Goal: Find contact information: Obtain details needed to contact an individual or organization

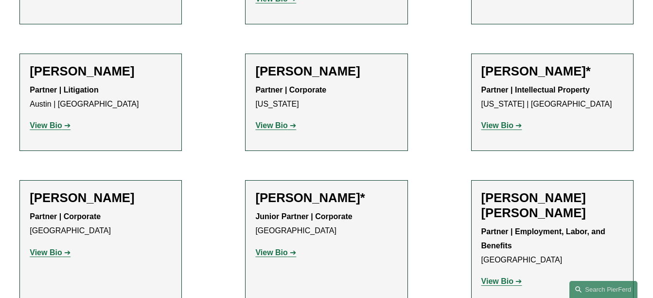
scroll to position [540, 0]
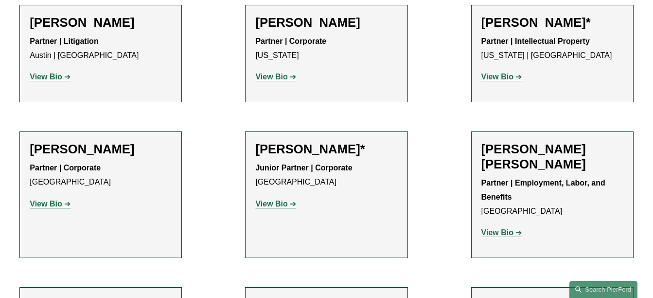
click at [494, 235] on strong "View Bio" at bounding box center [498, 232] width 32 height 8
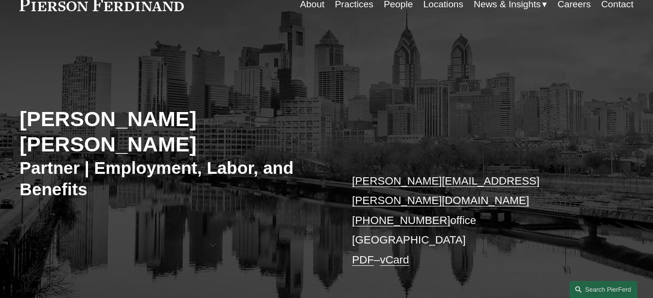
scroll to position [49, 0]
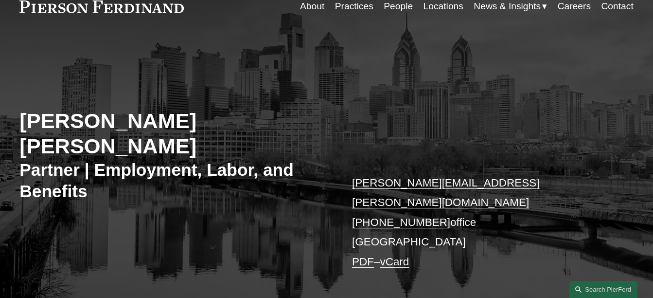
drag, startPoint x: 20, startPoint y: 124, endPoint x: 92, endPoint y: 144, distance: 74.8
click at [92, 144] on h2 "[PERSON_NAME] [PERSON_NAME]" at bounding box center [172, 133] width 307 height 51
copy h2 "[PERSON_NAME] [PERSON_NAME]"
